Goal: Task Accomplishment & Management: Use online tool/utility

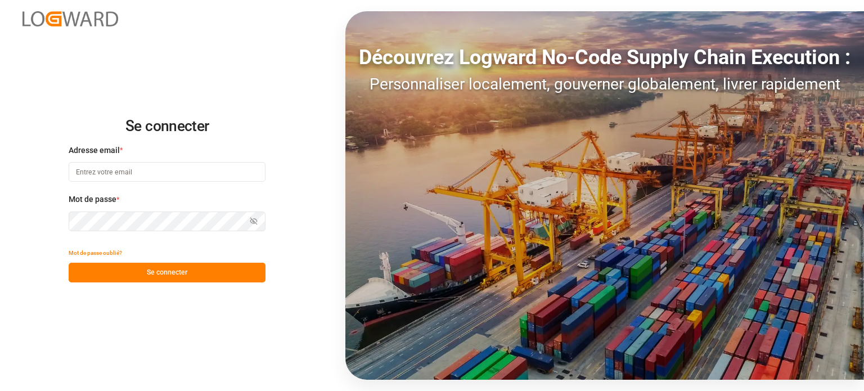
type input "[EMAIL_ADDRESS][DOMAIN_NAME]"
click at [167, 268] on font "Se connecter" at bounding box center [167, 272] width 41 height 8
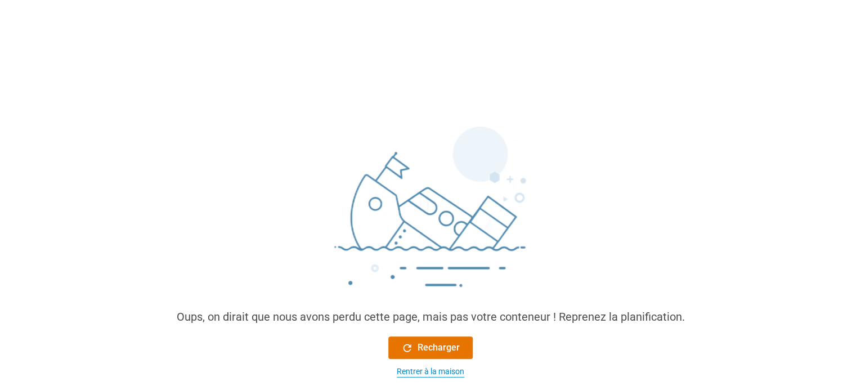
click at [451, 374] on font "Rentrer à la maison" at bounding box center [431, 371] width 68 height 9
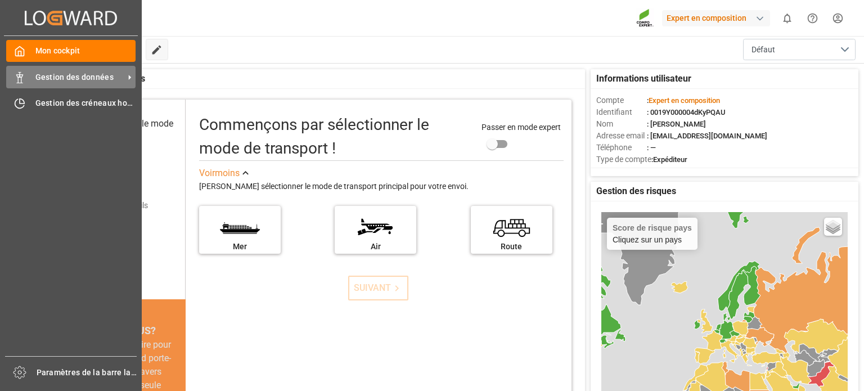
click at [75, 79] on font "Gestion des données" at bounding box center [74, 77] width 78 height 9
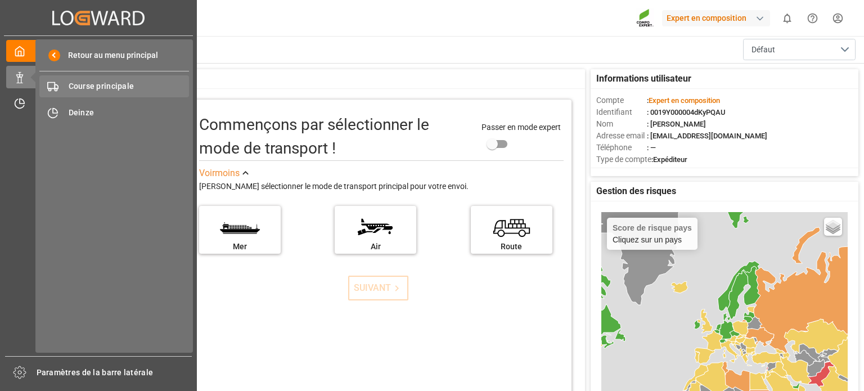
click at [88, 88] on font "Course principale" at bounding box center [102, 86] width 66 height 9
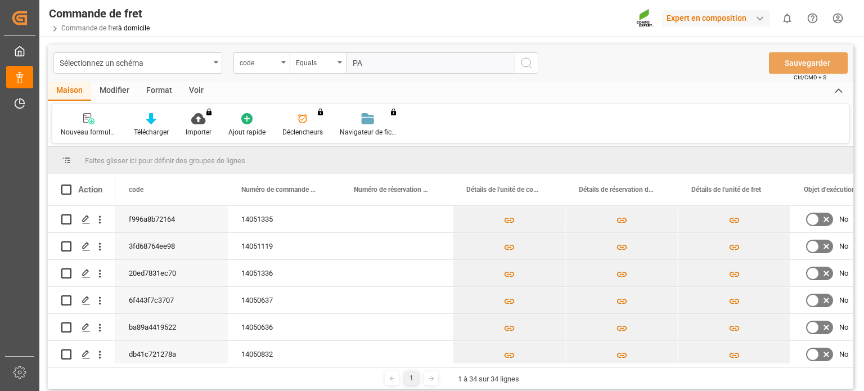
type input "PA"
click at [88, 330] on icon "Appuyez sur ESPACE pour sélectionner cette ligne." at bounding box center [86, 327] width 9 height 9
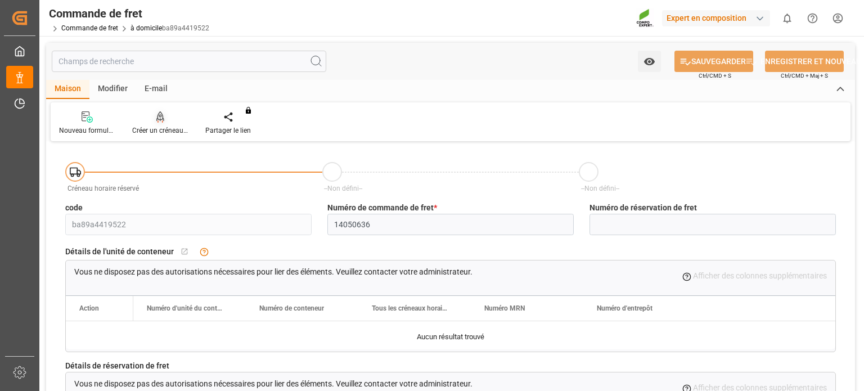
click at [159, 121] on icon at bounding box center [160, 116] width 8 height 11
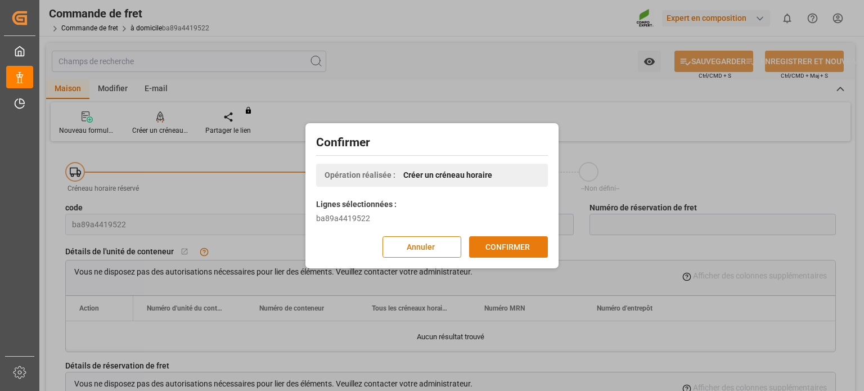
click at [497, 242] on font "CONFIRMER" at bounding box center [507, 246] width 44 height 9
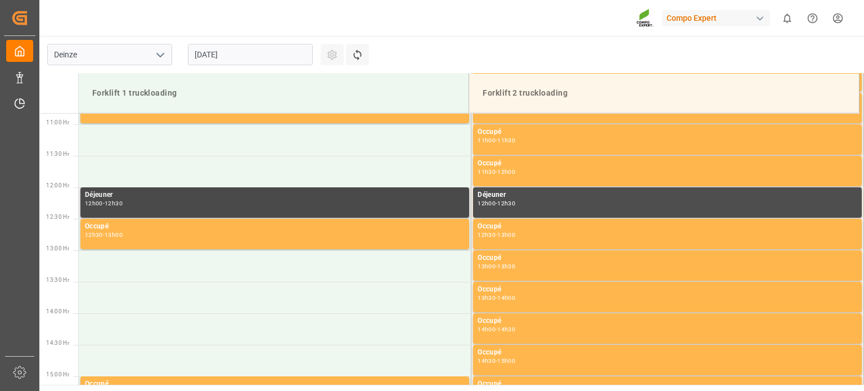
scroll to position [686, 0]
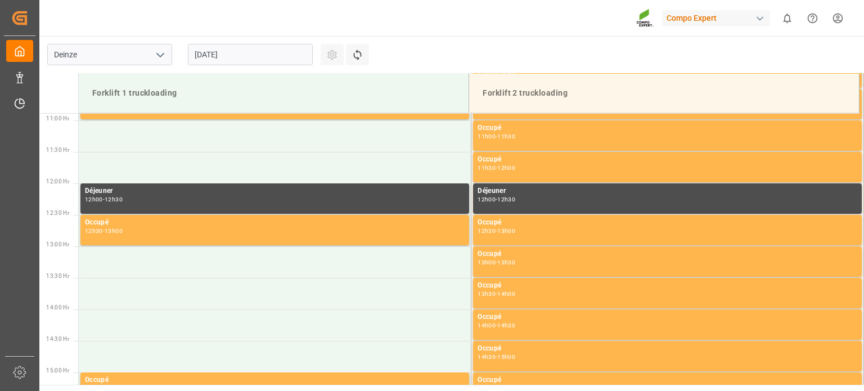
click at [272, 49] on input "25.08.2025" at bounding box center [250, 54] width 125 height 21
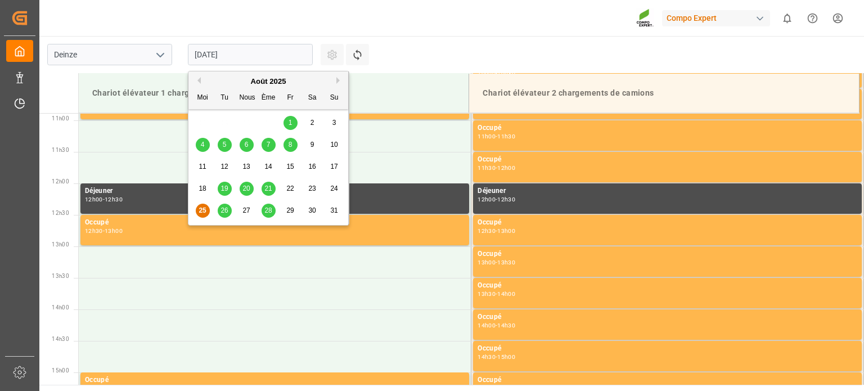
click at [226, 208] on font "26" at bounding box center [224, 210] width 7 height 8
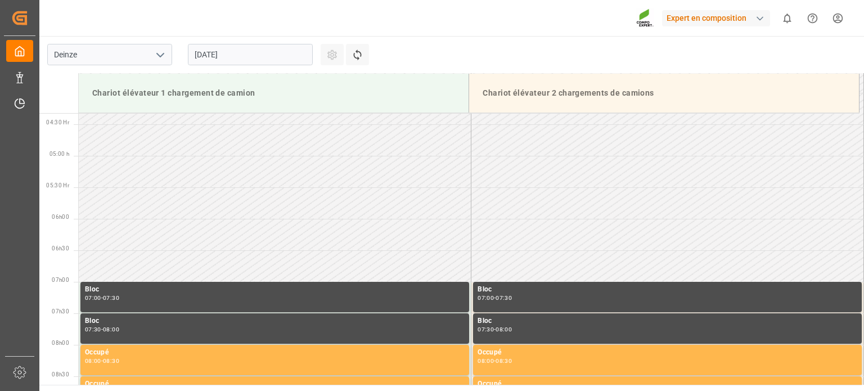
scroll to position [67, 0]
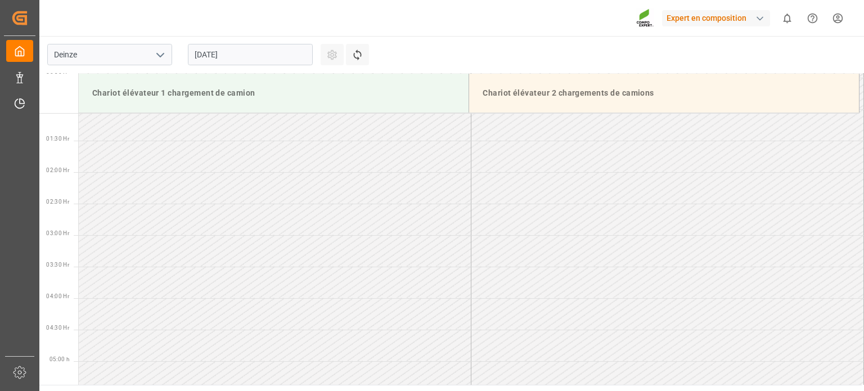
click at [254, 55] on input "26.08.2025" at bounding box center [250, 54] width 125 height 21
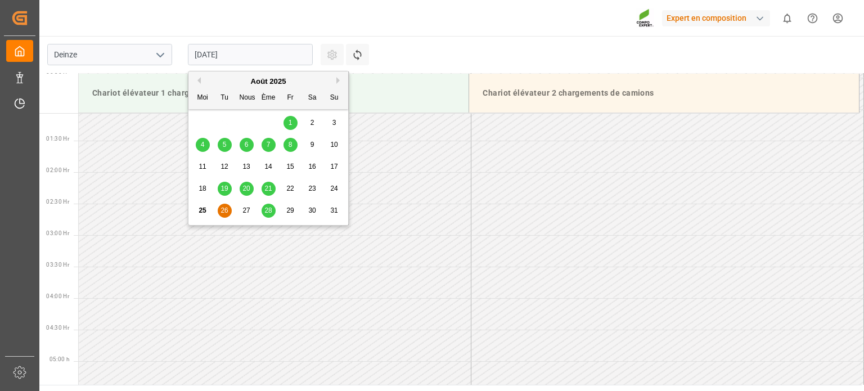
click at [218, 213] on div "26" at bounding box center [225, 211] width 14 height 14
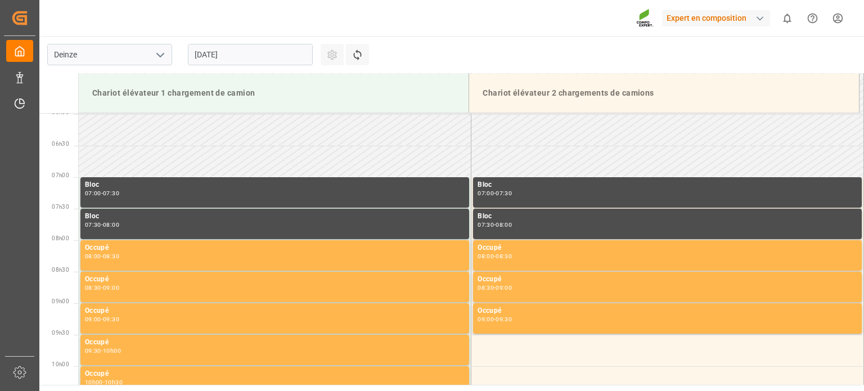
scroll to position [450, 0]
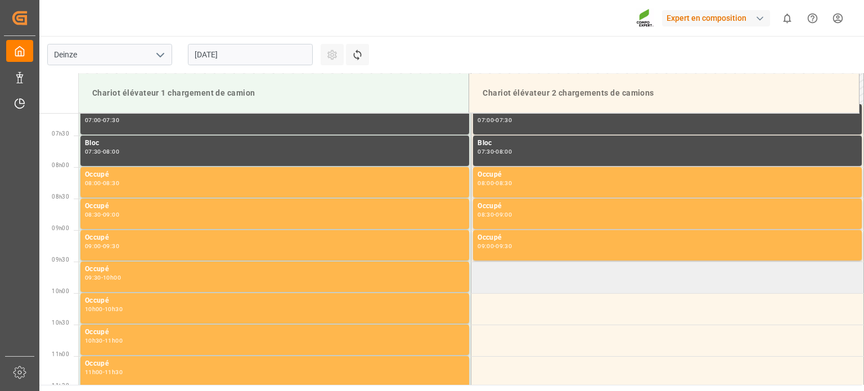
click at [520, 281] on td at bounding box center [667, 278] width 393 height 32
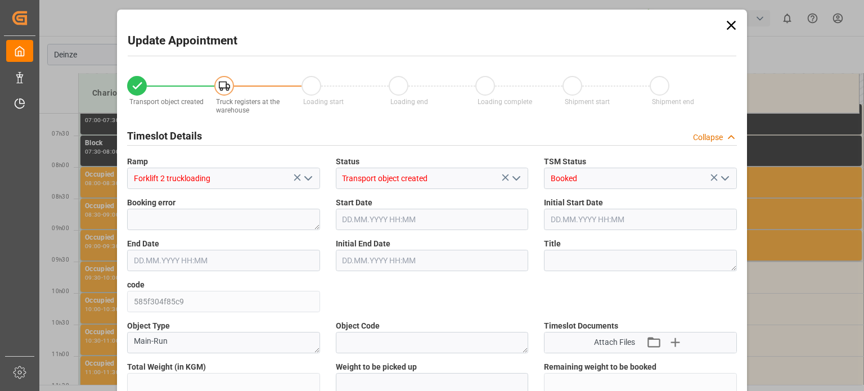
type input "25410"
type input "-50820"
type input "42"
type input "26.08.2025 09:30"
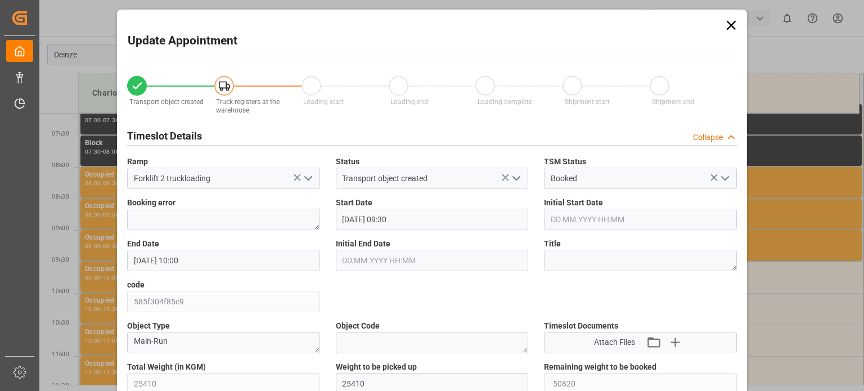
type input "26.08.2025 10:00"
type input "08.08.2025 10:56"
type input "25.08.2025 10:02"
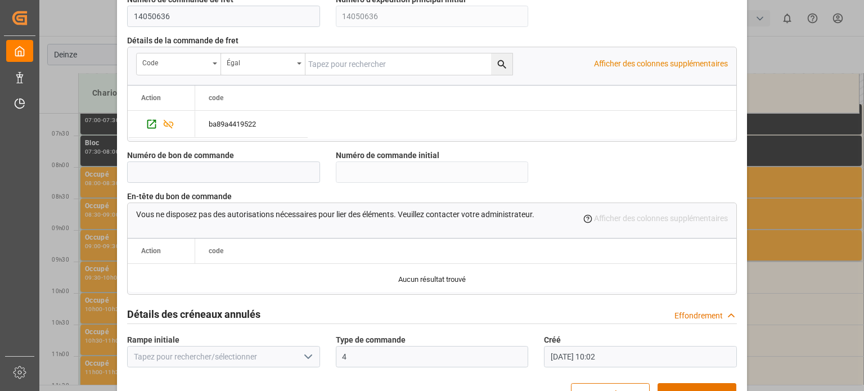
scroll to position [1089, 0]
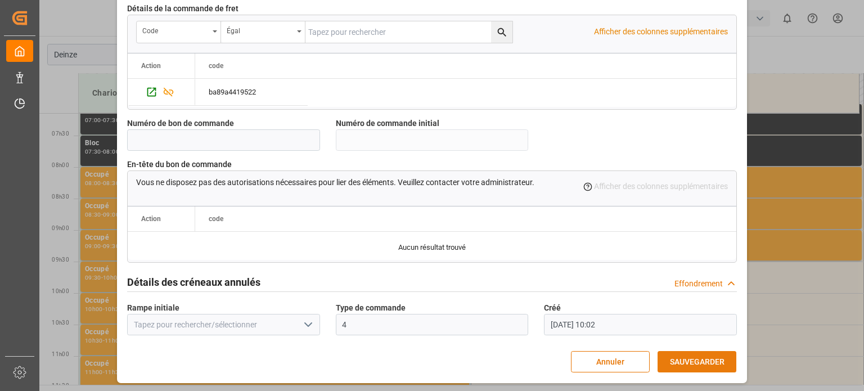
click at [680, 364] on font "SAUVEGARDER" at bounding box center [697, 361] width 55 height 9
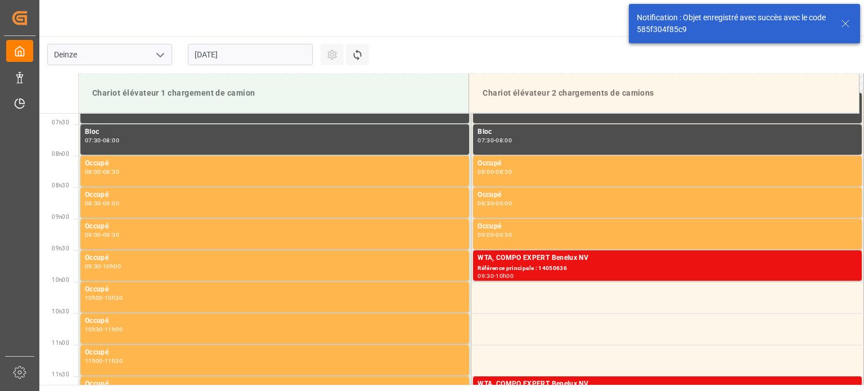
scroll to position [497, 0]
